Goal: Task Accomplishment & Management: Complete application form

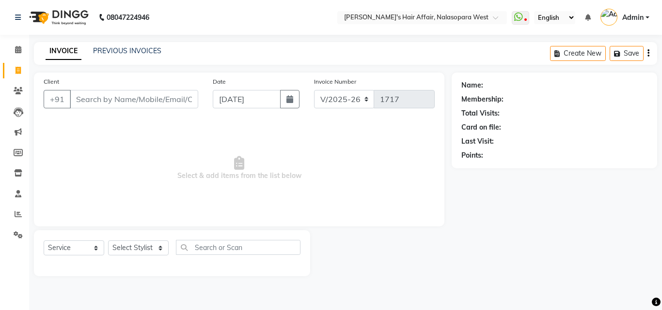
select select "6172"
select select "service"
click at [146, 247] on select "Select Stylist [PERSON_NAME] [PERSON_NAME] Hair Affair Laksh [PERSON_NAME] [PER…" at bounding box center [138, 248] width 61 height 15
select select "45513"
click at [108, 241] on select "Select Stylist [PERSON_NAME] [PERSON_NAME] Hair Affair Laksh [PERSON_NAME] [PER…" at bounding box center [138, 248] width 61 height 15
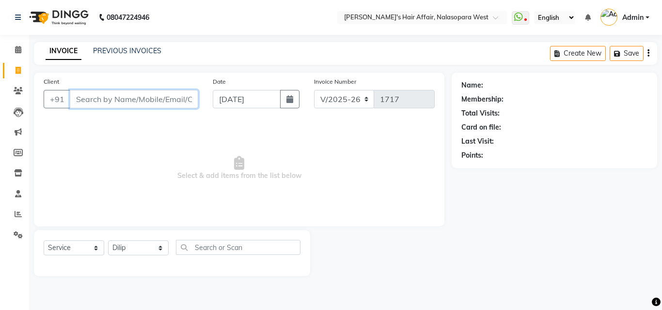
click at [109, 95] on input "Client" at bounding box center [134, 99] width 128 height 18
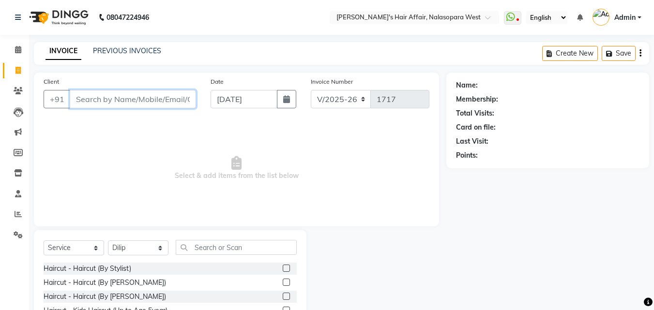
click at [105, 97] on input "Client" at bounding box center [133, 99] width 126 height 18
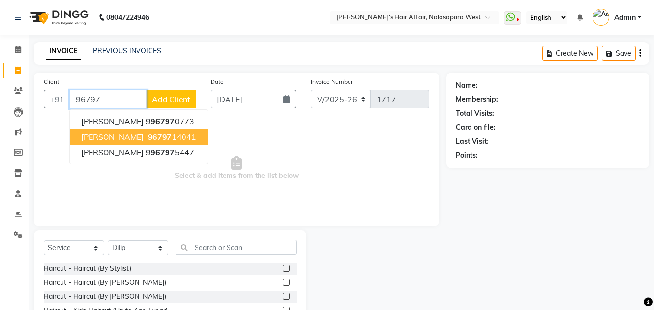
click at [128, 137] on span "[PERSON_NAME]" at bounding box center [112, 137] width 62 height 10
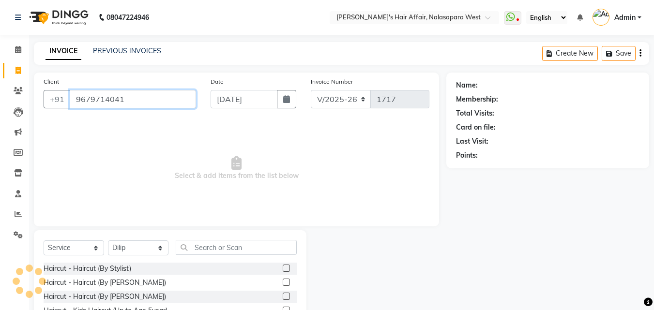
type input "9679714041"
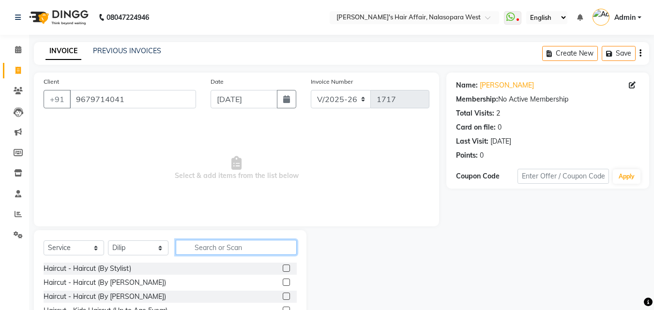
click at [237, 244] on input "text" at bounding box center [236, 247] width 121 height 15
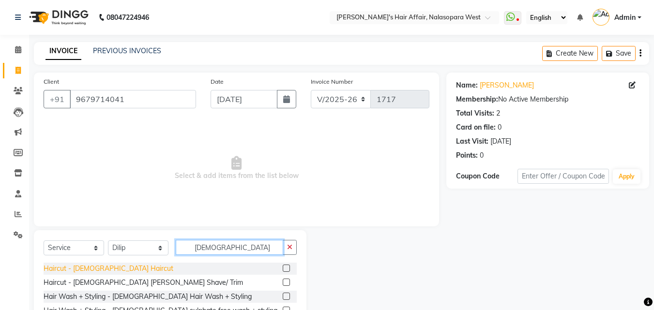
type input "[DEMOGRAPHIC_DATA]"
click at [92, 266] on div "Haircut - [DEMOGRAPHIC_DATA] Haircut" at bounding box center [109, 269] width 130 height 10
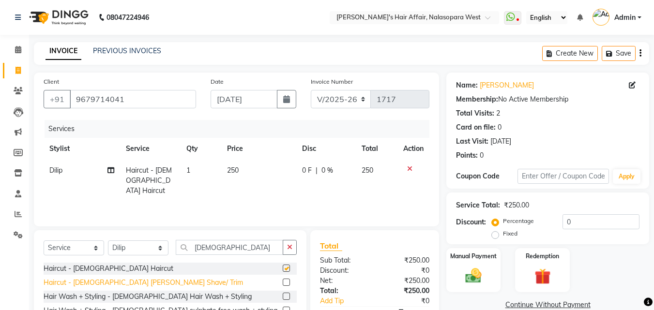
checkbox input "false"
click at [103, 284] on div "Haircut - [DEMOGRAPHIC_DATA] [PERSON_NAME] Shave/ Trim" at bounding box center [144, 283] width 200 height 10
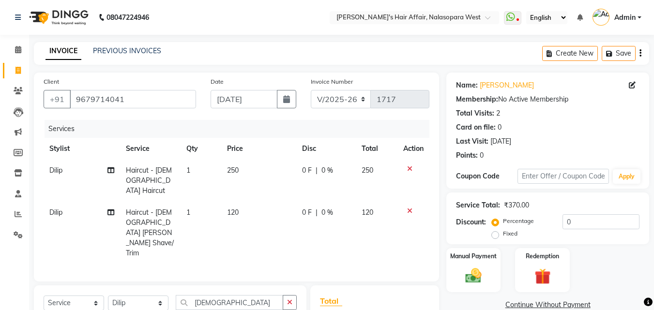
checkbox input "false"
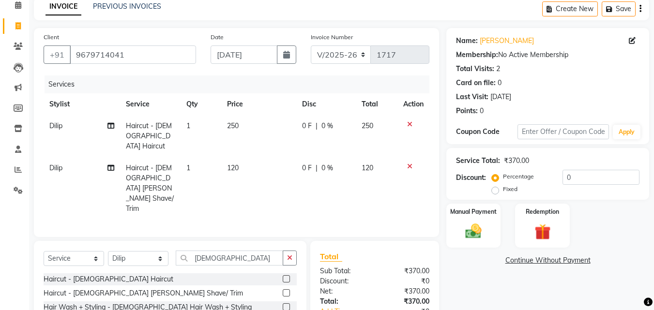
scroll to position [109, 0]
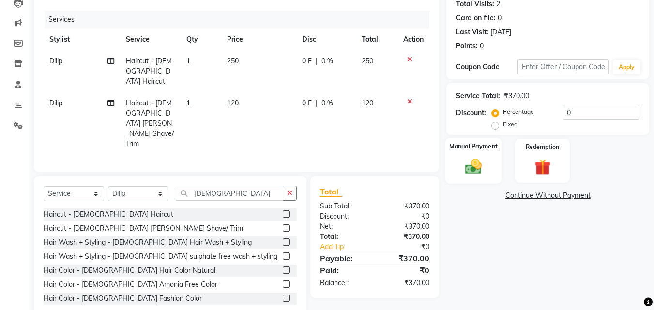
click at [471, 165] on img at bounding box center [473, 166] width 27 height 19
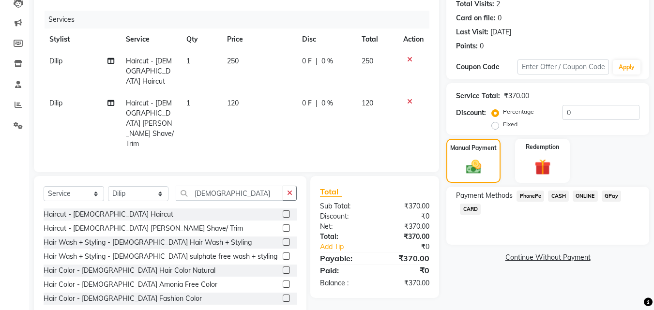
drag, startPoint x: 611, startPoint y: 196, endPoint x: 601, endPoint y: 202, distance: 11.6
click at [611, 196] on span "GPay" at bounding box center [612, 196] width 20 height 11
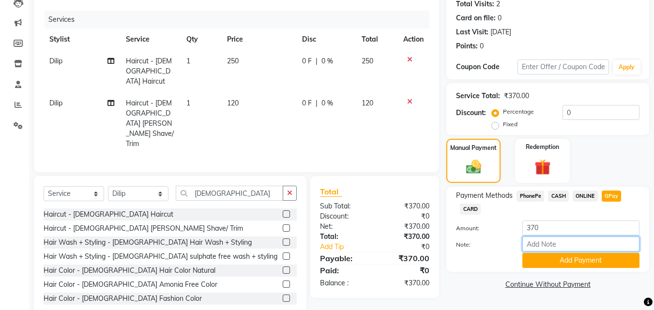
click at [589, 252] on input "Note:" at bounding box center [581, 244] width 117 height 15
click at [592, 257] on button "Add Payment" at bounding box center [581, 260] width 117 height 15
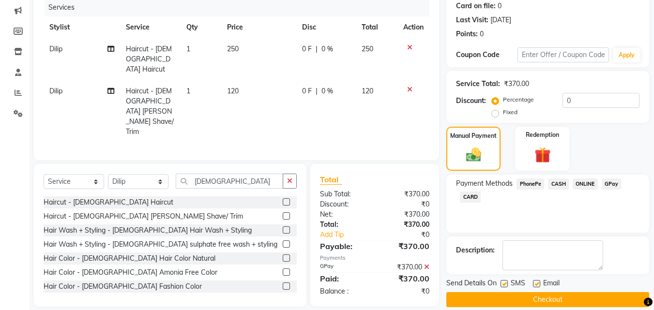
scroll to position [133, 0]
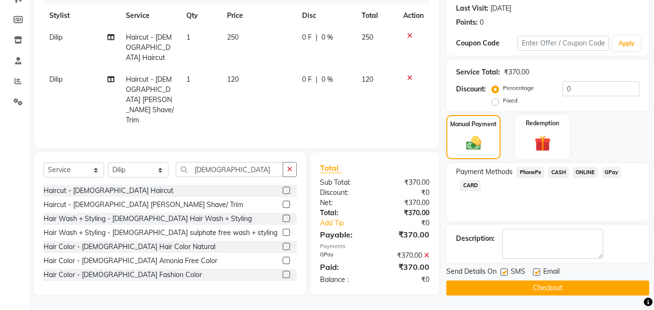
click at [560, 281] on div "Send Details On SMS Email Checkout" at bounding box center [548, 281] width 203 height 29
click at [560, 284] on button "Checkout" at bounding box center [548, 288] width 203 height 15
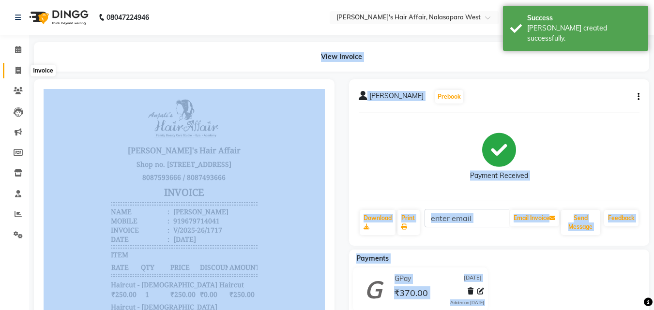
click at [24, 69] on span at bounding box center [18, 70] width 17 height 11
select select "6172"
select select "service"
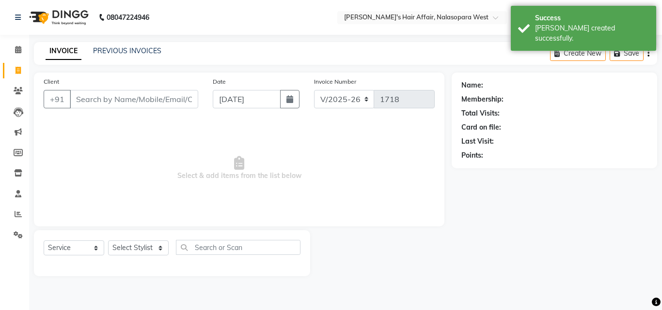
click at [126, 55] on div "PREVIOUS INVOICES" at bounding box center [127, 51] width 68 height 10
click at [138, 41] on div "08047224946 Select Location × [PERSON_NAME]'s Hair Affair, Nalasopara West What…" at bounding box center [331, 155] width 662 height 310
click at [105, 49] on link "PREVIOUS INVOICES" at bounding box center [127, 50] width 68 height 9
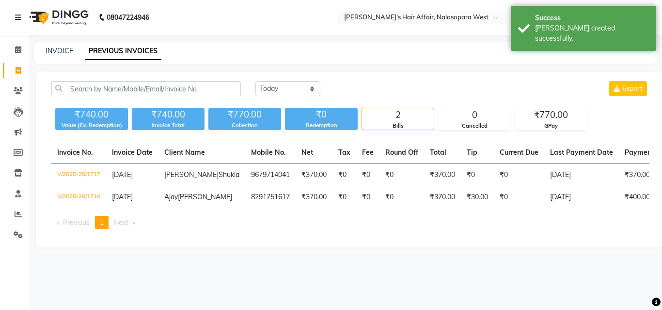
click at [59, 46] on div "INVOICE" at bounding box center [60, 51] width 28 height 10
click at [47, 51] on link "INVOICE" at bounding box center [60, 50] width 28 height 9
select select "service"
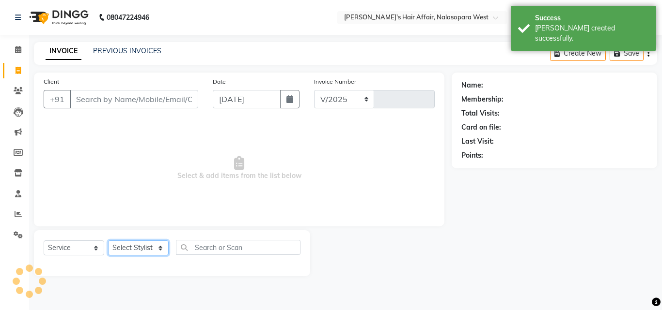
drag, startPoint x: 122, startPoint y: 250, endPoint x: 125, endPoint y: 247, distance: 5.5
click at [122, 250] on select "Select Stylist" at bounding box center [138, 248] width 61 height 15
select select "6172"
type input "1718"
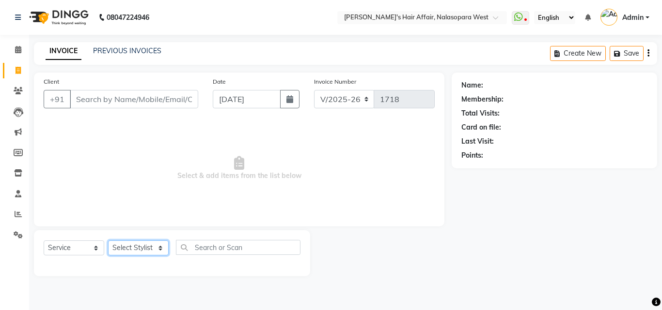
select select "45509"
click at [108, 241] on select "Select Stylist [PERSON_NAME] [PERSON_NAME] Hair Affair Laksh [PERSON_NAME] [PER…" at bounding box center [138, 248] width 61 height 15
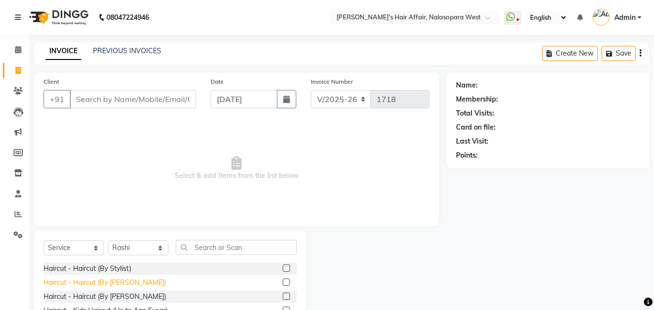
click at [127, 283] on div "Haircut - Haircut (By [PERSON_NAME])" at bounding box center [105, 283] width 123 height 10
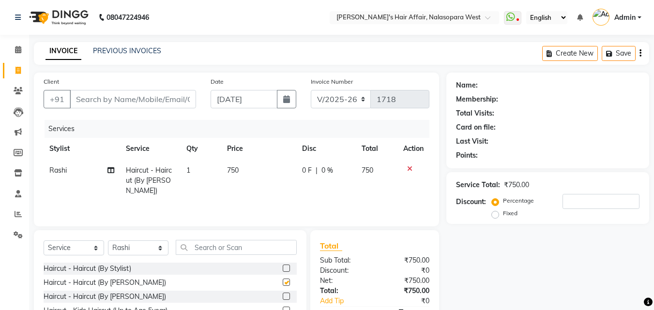
checkbox input "false"
click at [141, 246] on select "Select Stylist [PERSON_NAME] [PERSON_NAME] Hair Affair Laksh [PERSON_NAME] [PER…" at bounding box center [138, 248] width 61 height 15
select select "86268"
click at [108, 241] on select "Select Stylist [PERSON_NAME] [PERSON_NAME] Hair Affair Laksh [PERSON_NAME] [PER…" at bounding box center [138, 248] width 61 height 15
click at [228, 248] on input "text" at bounding box center [236, 247] width 121 height 15
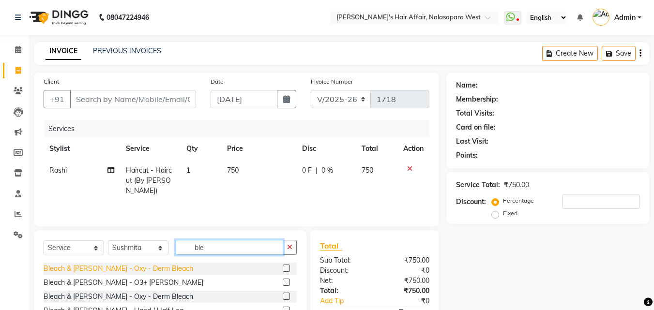
type input "ble"
click at [160, 265] on div "Bleach & [PERSON_NAME] - Oxy - Derm Bleach" at bounding box center [119, 269] width 150 height 10
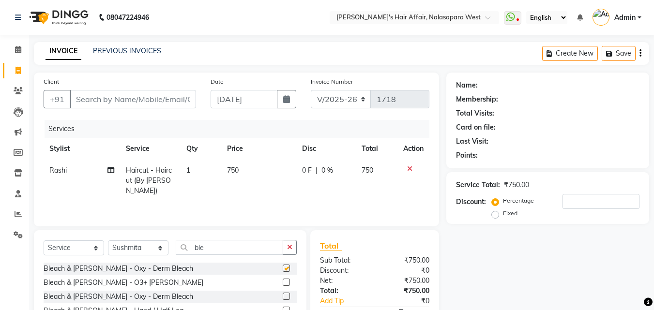
checkbox input "false"
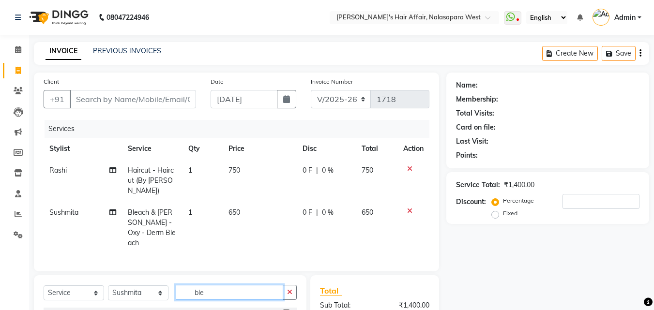
drag, startPoint x: 228, startPoint y: 294, endPoint x: 147, endPoint y: 292, distance: 81.4
click at [147, 292] on div "Select Service Product Membership Package Voucher Prepaid Gift Card Select Styl…" at bounding box center [170, 296] width 253 height 23
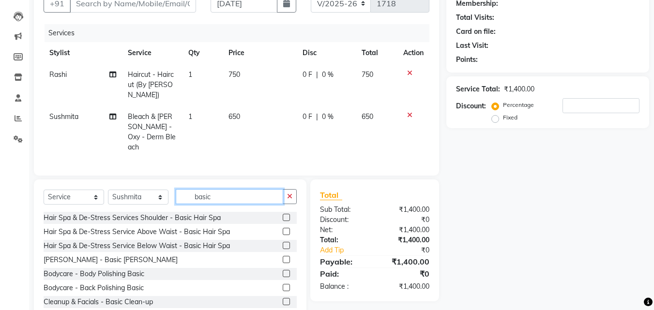
scroll to position [97, 0]
type input "basic"
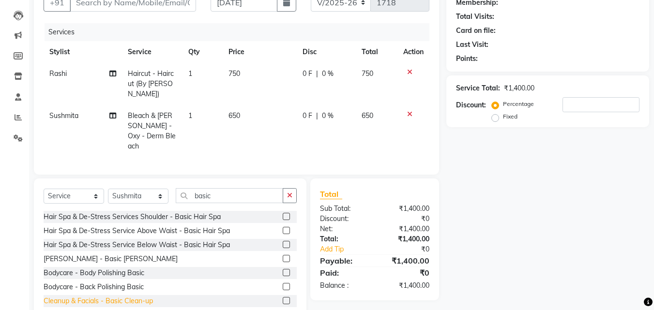
click at [122, 302] on div "Cleanup & Facials - Basic Clean-up" at bounding box center [98, 301] width 109 height 10
checkbox input "false"
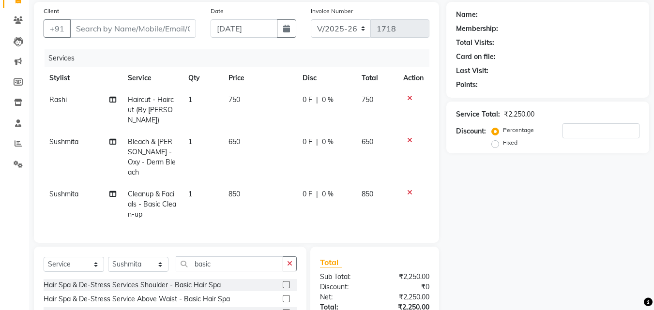
scroll to position [48, 0]
